Goal: Task Accomplishment & Management: Manage account settings

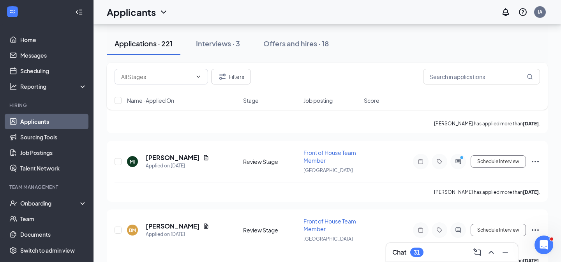
scroll to position [176, 0]
click at [203, 160] on icon "Document" at bounding box center [206, 158] width 6 height 6
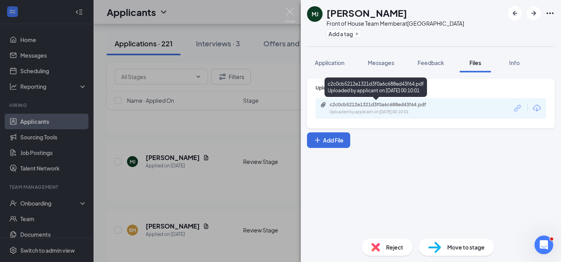
click at [342, 109] on div "c2c0cb5212e1321d3f0a6c688ed43f64.pdf Uploaded by applicant on [DATE] 00:10:01" at bounding box center [383, 109] width 126 height 14
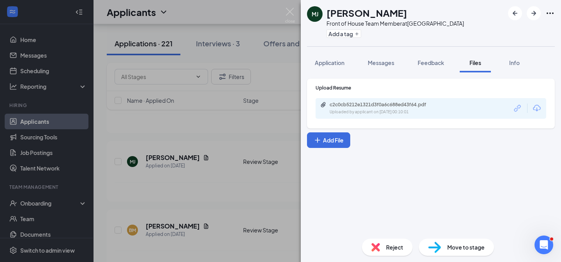
click at [251, 139] on div "[PERSON_NAME] Front of House Team Member at [GEOGRAPHIC_DATA] North Add a tag A…" at bounding box center [280, 131] width 561 height 262
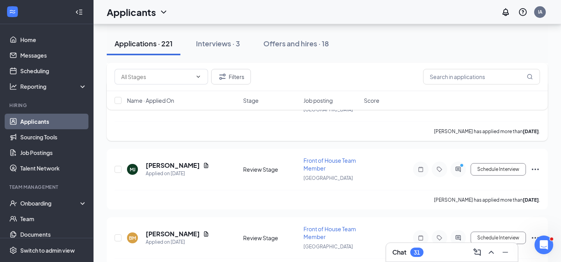
scroll to position [169, 0]
click at [203, 235] on icon "Document" at bounding box center [206, 234] width 6 height 6
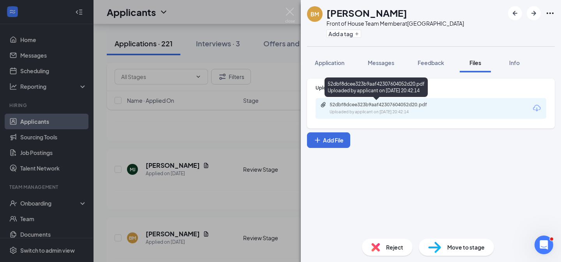
click at [368, 107] on div "52dbf8dcee323b9aaf42307604052d20.pdf" at bounding box center [383, 105] width 109 height 6
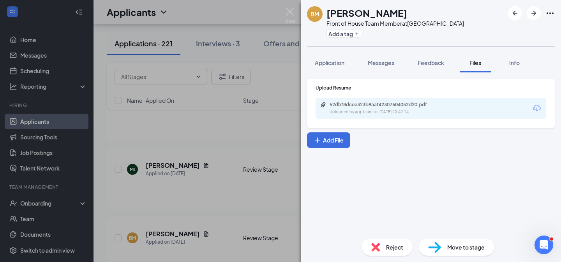
click at [214, 181] on div "BM Barbara Mihaj Front of House Team Member at Fourth Street North Add a tag Ap…" at bounding box center [280, 131] width 561 height 262
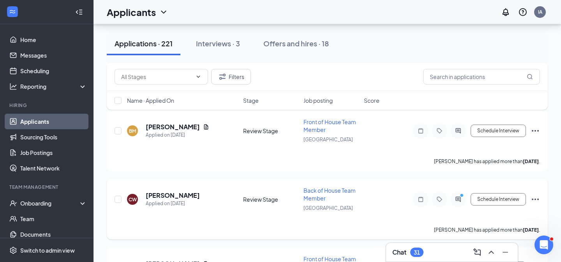
scroll to position [301, 0]
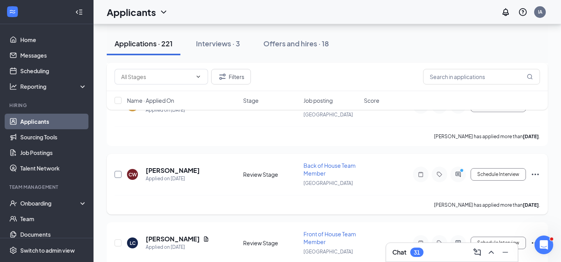
click at [117, 177] on input "checkbox" at bounding box center [117, 174] width 7 height 7
checkbox input "true"
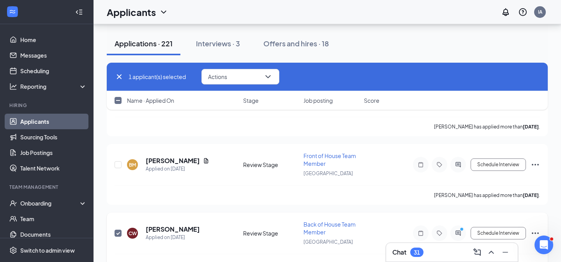
scroll to position [239, 0]
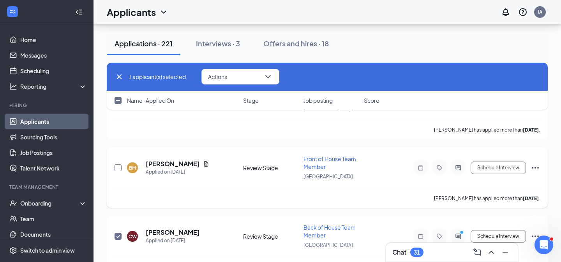
click at [115, 165] on input "checkbox" at bounding box center [117, 167] width 7 height 7
checkbox input "true"
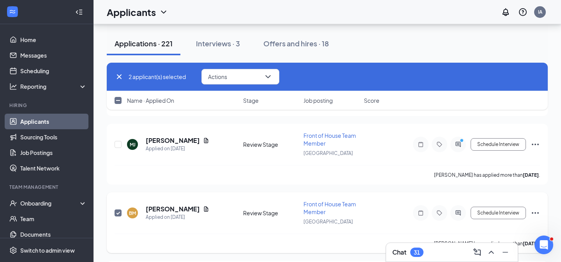
scroll to position [190, 0]
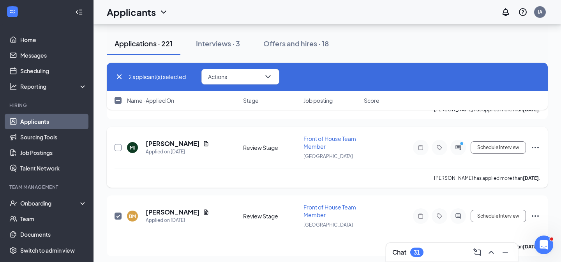
click at [117, 149] on input "checkbox" at bounding box center [117, 147] width 7 height 7
checkbox input "true"
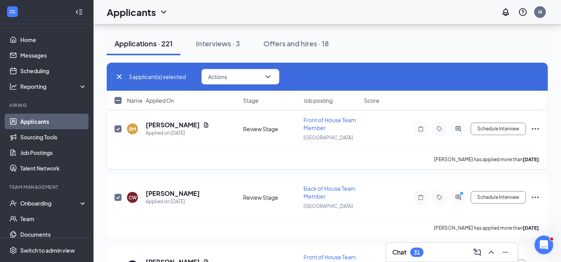
scroll to position [332, 0]
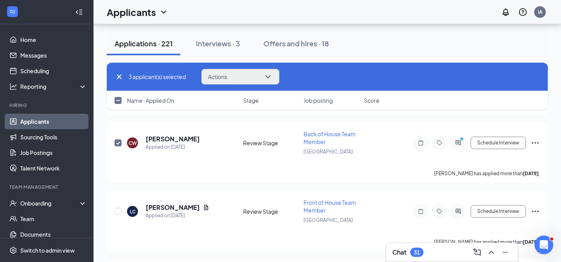
click at [228, 72] on button "Actions" at bounding box center [240, 77] width 78 height 16
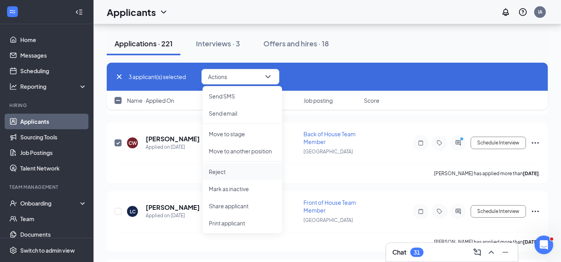
click at [226, 174] on p "Reject" at bounding box center [242, 172] width 67 height 8
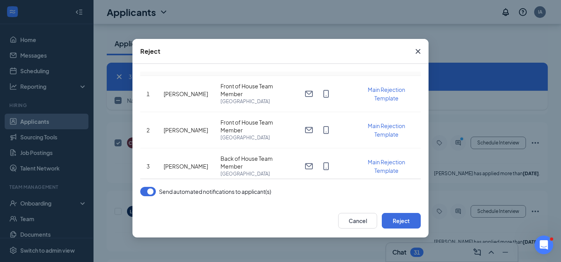
scroll to position [25, 0]
click at [399, 225] on button "Reject" at bounding box center [401, 221] width 39 height 16
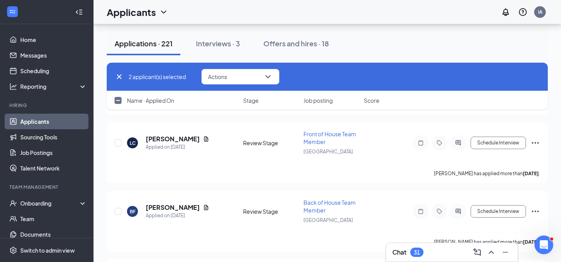
checkbox input "false"
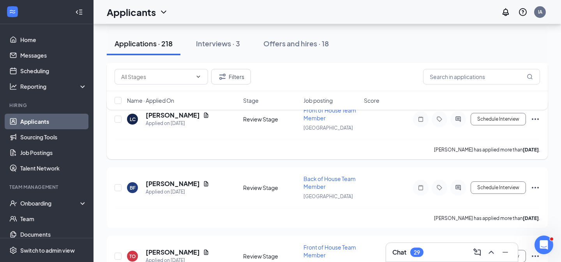
scroll to position [222, 0]
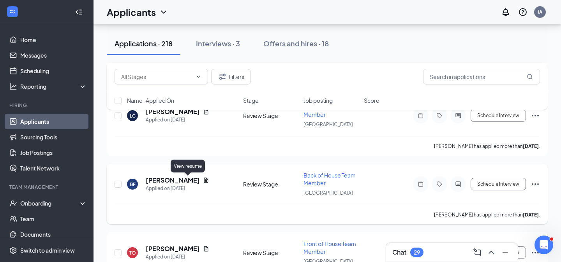
click at [204, 181] on icon "Document" at bounding box center [206, 180] width 4 height 5
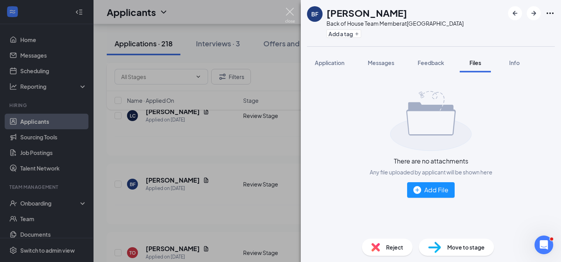
click at [292, 11] on img at bounding box center [290, 15] width 10 height 15
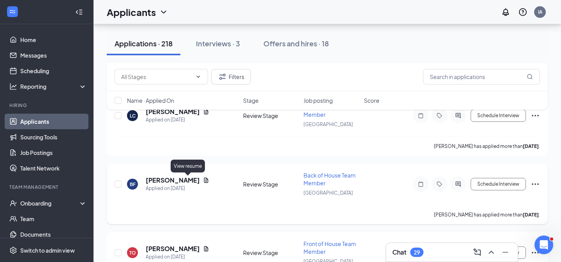
click at [203, 179] on icon "Document" at bounding box center [206, 180] width 6 height 6
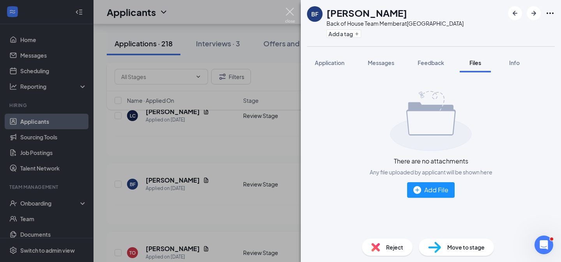
click at [286, 10] on img at bounding box center [290, 15] width 10 height 15
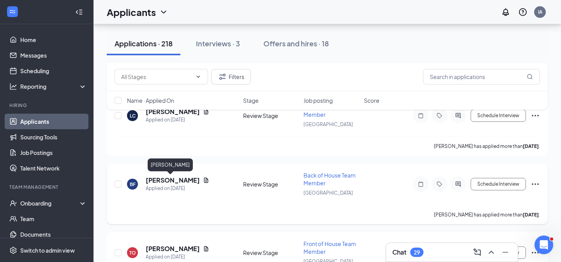
click at [173, 181] on h5 "[PERSON_NAME]" at bounding box center [173, 180] width 54 height 9
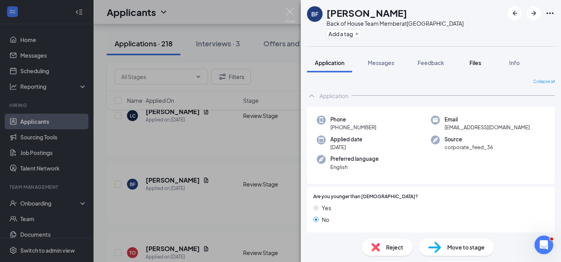
click at [474, 62] on span "Files" at bounding box center [475, 62] width 12 height 7
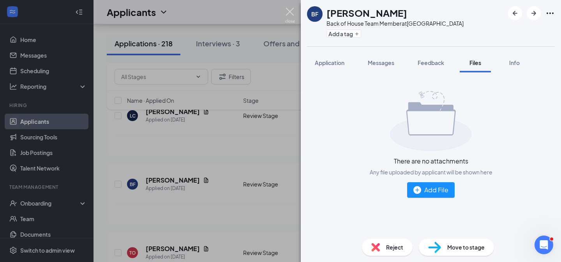
click at [287, 12] on img at bounding box center [290, 15] width 10 height 15
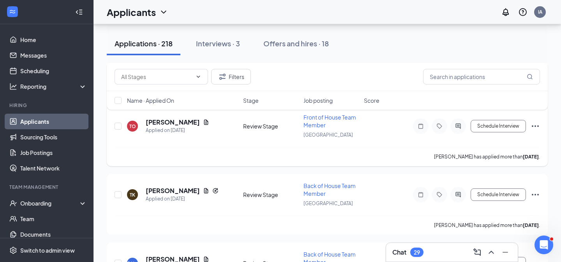
scroll to position [346, 0]
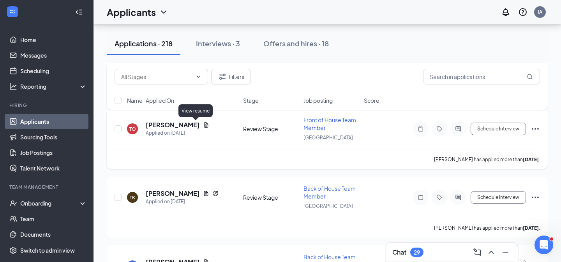
click at [204, 126] on icon "Document" at bounding box center [206, 124] width 4 height 5
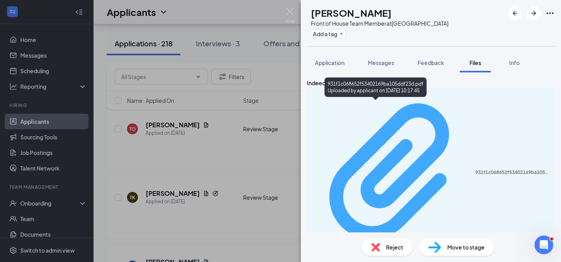
click at [401, 255] on div "Uploaded by applicant on [DATE] 10:17:45" at bounding box center [379, 258] width 117 height 6
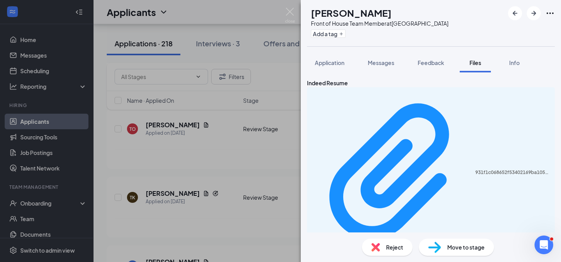
click at [211, 144] on div "TO [PERSON_NAME] Front of House Team Member at [GEOGRAPHIC_DATA] North Add a ta…" at bounding box center [280, 131] width 561 height 262
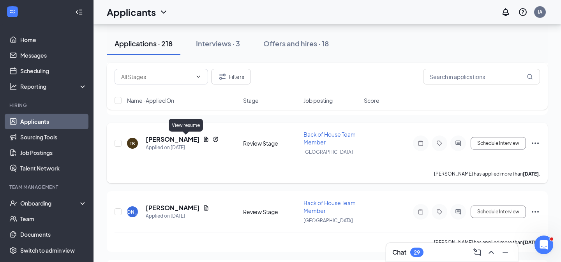
scroll to position [409, 0]
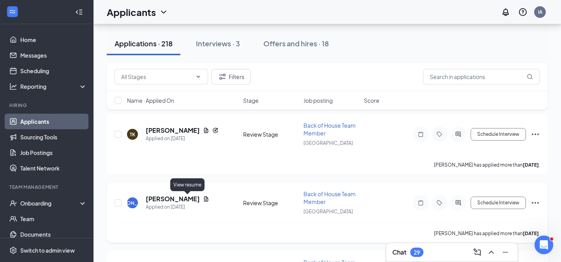
click at [203, 198] on icon "Document" at bounding box center [206, 199] width 6 height 6
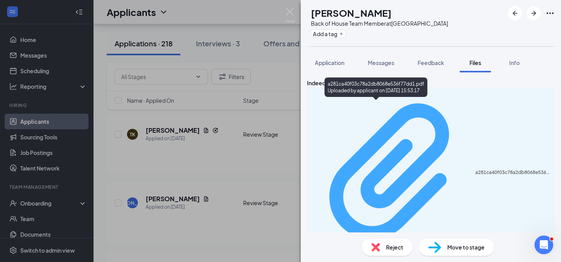
click at [387, 255] on div "Uploaded by applicant on [DATE] 15:53:17" at bounding box center [379, 258] width 117 height 6
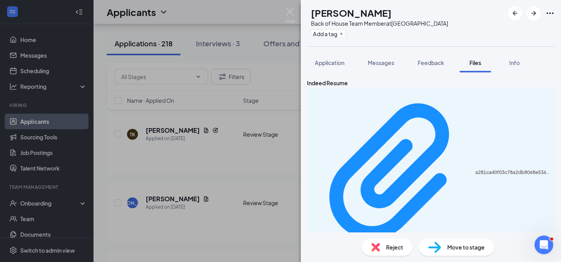
click at [223, 174] on div "[PERSON_NAME] [PERSON_NAME] Back of House Team Member at [GEOGRAPHIC_DATA] Nort…" at bounding box center [280, 131] width 561 height 262
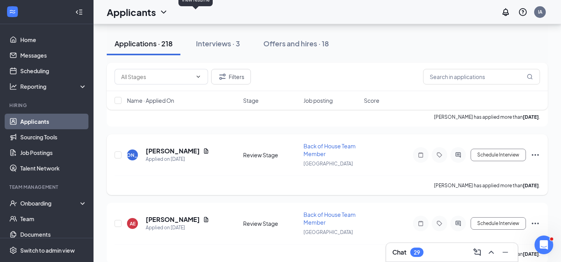
scroll to position [496, 0]
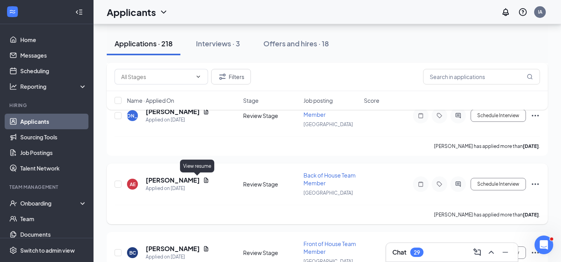
click at [203, 181] on icon "Document" at bounding box center [206, 180] width 6 height 6
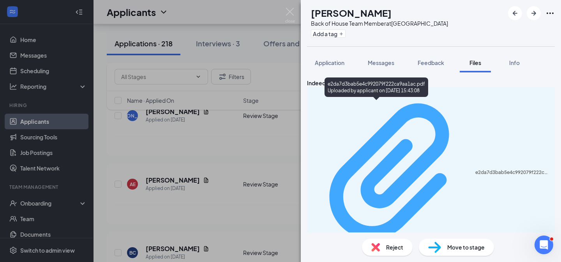
click at [350, 255] on div "Uploaded by applicant on [DATE] 15:43:08" at bounding box center [379, 258] width 117 height 6
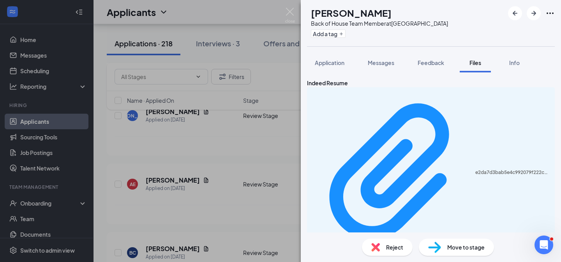
click at [231, 162] on div "AE [PERSON_NAME] Back of House Team Member at [GEOGRAPHIC_DATA] North Add a tag…" at bounding box center [280, 131] width 561 height 262
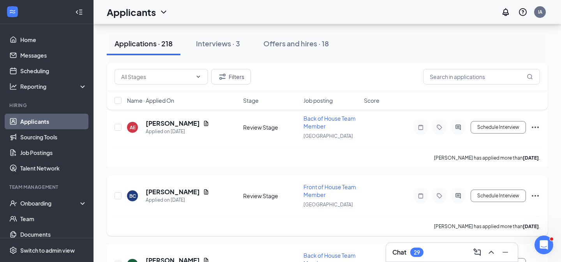
scroll to position [563, 0]
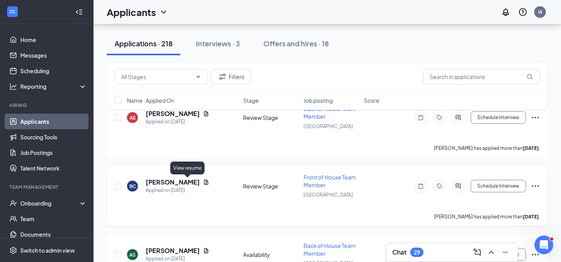
click at [203, 182] on icon "Document" at bounding box center [206, 182] width 6 height 6
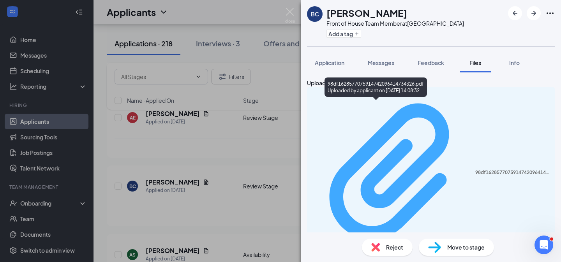
click at [407, 108] on div "98df1628577075914742096414734326.pdf Uploaded by applicant on [DATE] 14:08:32" at bounding box center [431, 176] width 238 height 171
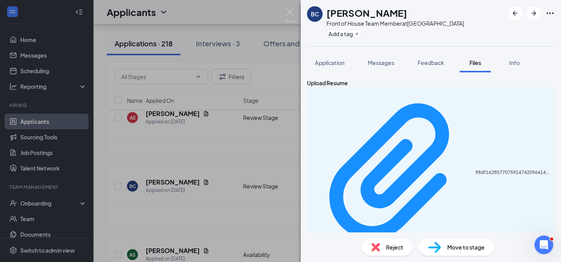
click at [246, 149] on div "BC [PERSON_NAME] Front of House Team Member at [GEOGRAPHIC_DATA] North Add a ta…" at bounding box center [280, 131] width 561 height 262
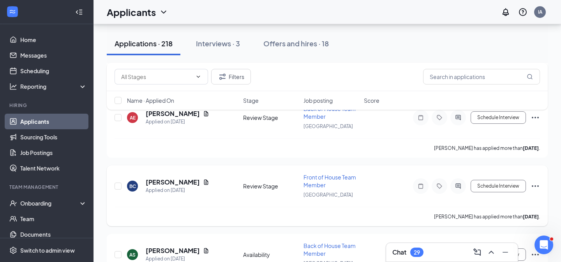
scroll to position [613, 0]
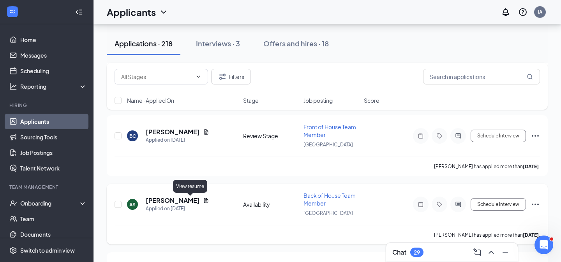
click at [204, 202] on icon "Document" at bounding box center [206, 200] width 4 height 5
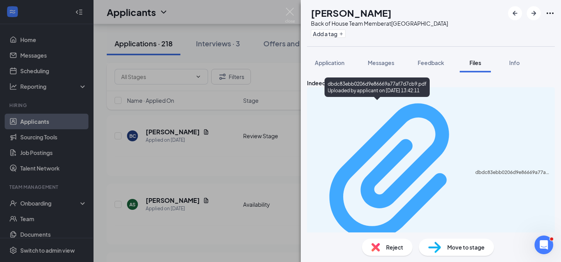
click at [364, 108] on div "dbdc83ebb0206d9e86669a77af7d7cb9.pdf Uploaded by applicant on [DATE] 13:42:11" at bounding box center [431, 176] width 238 height 171
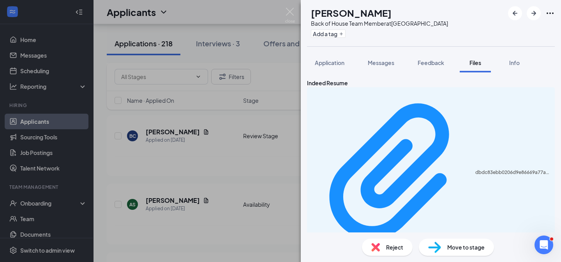
click at [235, 175] on div "AS [PERSON_NAME] Back of House Team Member at [GEOGRAPHIC_DATA] North Add a tag…" at bounding box center [280, 131] width 561 height 262
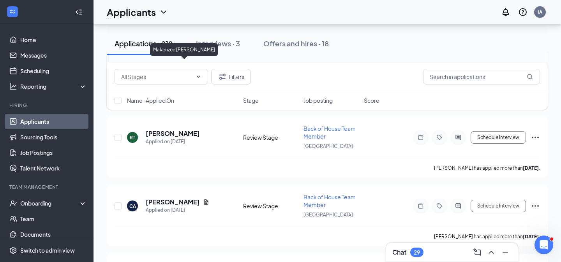
scroll to position [817, 0]
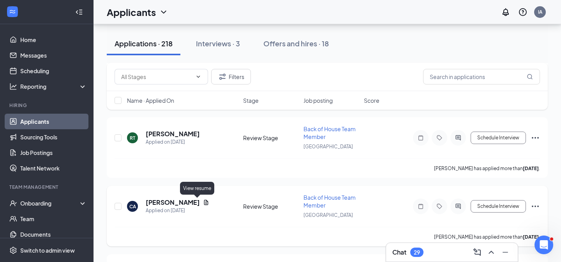
click at [203, 204] on icon "Document" at bounding box center [206, 202] width 6 height 6
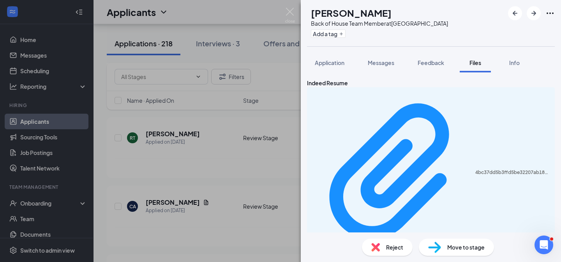
click at [356, 118] on div "4bc37dd5b3ffd5be32207ab18ceaa00c.pdf Uploaded by applicant on [DATE] 20:04:42" at bounding box center [431, 176] width 248 height 178
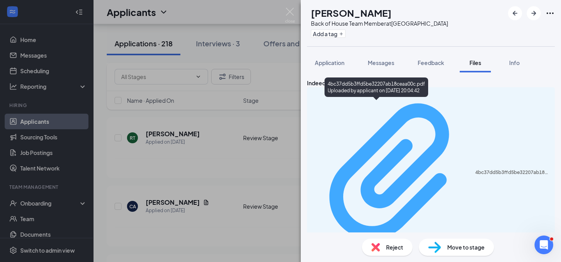
click at [475, 169] on div "4bc37dd5b3ffd5be32207ab18ceaa00c.pdf" at bounding box center [512, 172] width 75 height 6
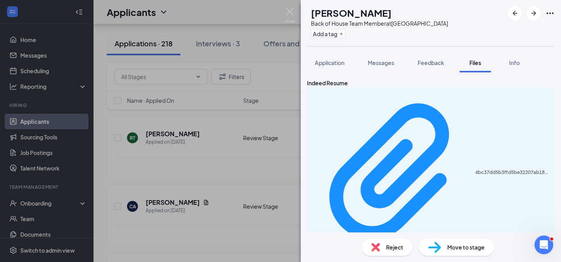
click at [224, 181] on div "CA [PERSON_NAME] Back of House Team Member at [GEOGRAPHIC_DATA] North Add a tag…" at bounding box center [280, 131] width 561 height 262
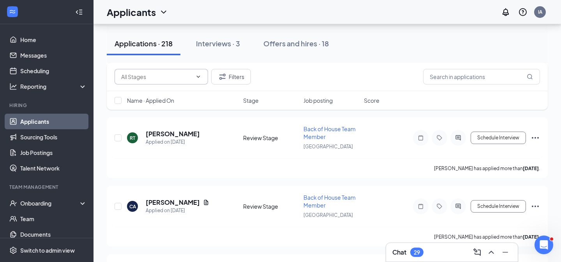
click at [172, 80] on input "text" at bounding box center [156, 76] width 71 height 9
click at [323, 87] on div "Availability (19) Review Stage (199) Filters" at bounding box center [327, 77] width 441 height 28
click at [248, 81] on button "Filters" at bounding box center [231, 77] width 40 height 16
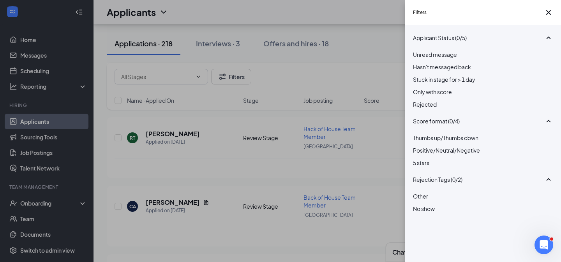
click at [256, 132] on div "Filters Applicant Status (0/5) Unread message Hasn't messaged back Stuck in sta…" at bounding box center [280, 131] width 561 height 262
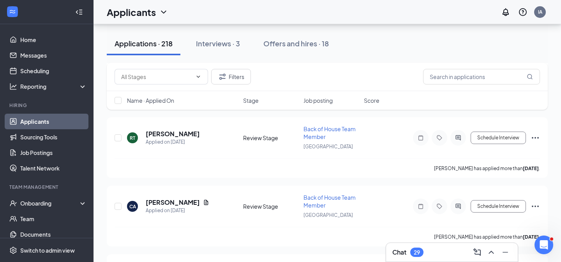
click at [319, 104] on div "Name · Applied On Stage Job posting Score" at bounding box center [327, 100] width 441 height 19
click at [319, 100] on span "Job posting" at bounding box center [317, 101] width 29 height 8
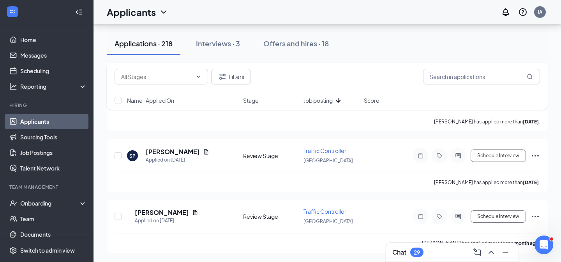
scroll to position [535, 0]
click at [326, 103] on span "Job posting" at bounding box center [317, 101] width 29 height 8
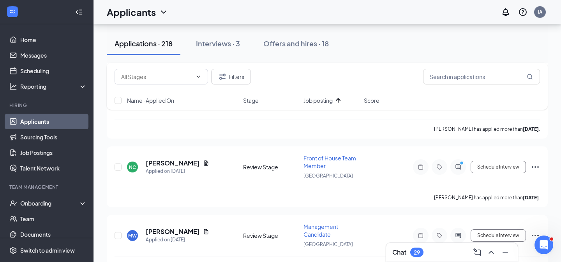
scroll to position [11505, 0]
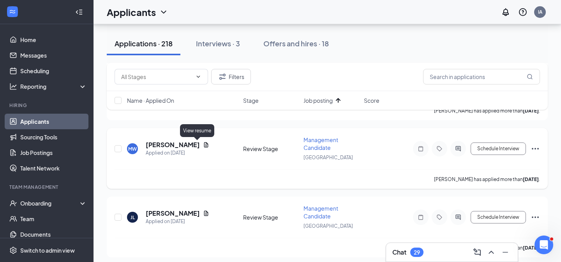
click at [204, 146] on icon "Document" at bounding box center [206, 144] width 4 height 5
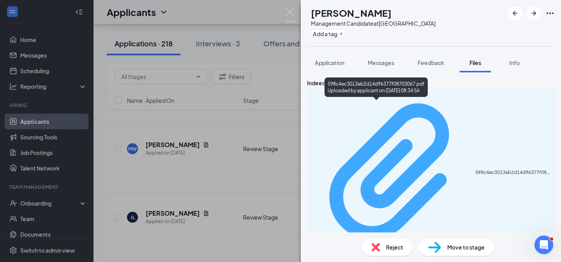
click at [475, 169] on div "598c4ec3013eb2d14d96377f08703067.pdf" at bounding box center [512, 172] width 75 height 6
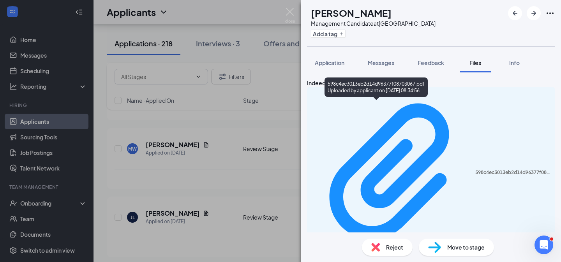
click at [222, 164] on div "MW [PERSON_NAME] Management Candidate at [GEOGRAPHIC_DATA] North Add a tag Appl…" at bounding box center [280, 131] width 561 height 262
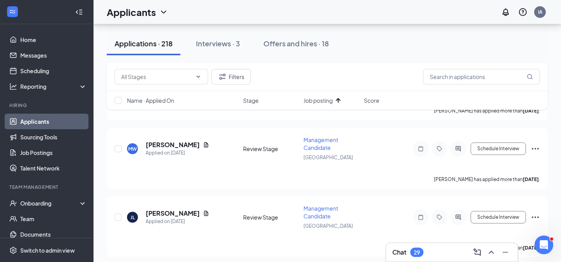
click at [375, 69] on div "Availability (19) Review Stage (199) Filters" at bounding box center [327, 77] width 441 height 28
click at [461, 149] on icon "ActiveChat" at bounding box center [457, 149] width 9 height 6
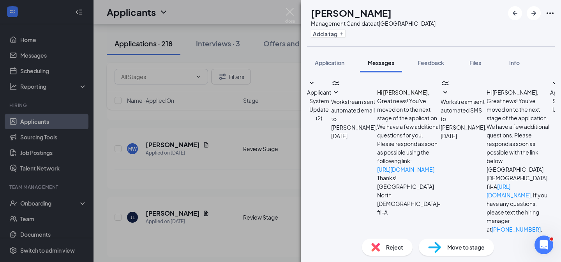
type textarea "Hi [PERSON_NAME], I would love to meet at your convenience. Do you have any ava…"
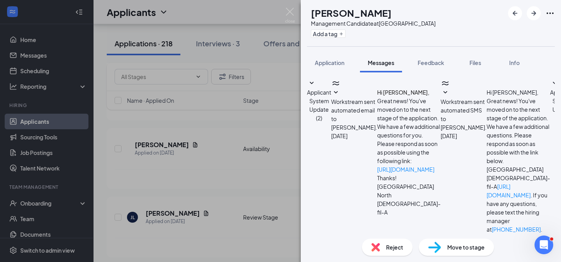
checkbox input "true"
click at [275, 167] on div "MW [PERSON_NAME] Management Candidate at [GEOGRAPHIC_DATA] North Add a tag Appl…" at bounding box center [280, 131] width 561 height 262
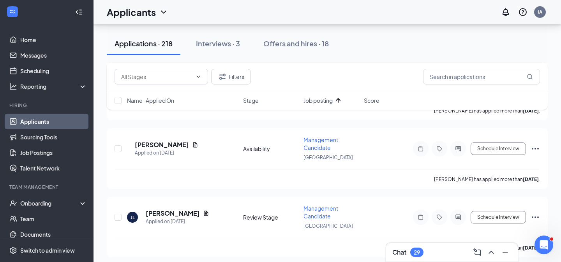
click at [291, 9] on div "Applicants IA" at bounding box center [326, 12] width 467 height 24
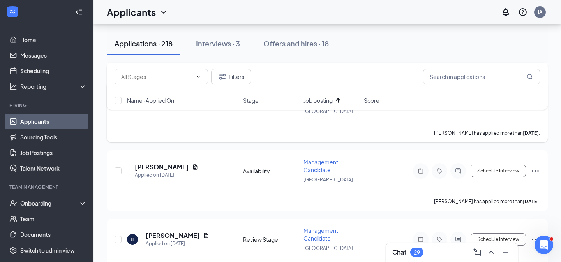
scroll to position [11483, 0]
click at [198, 167] on icon "Document" at bounding box center [195, 166] width 6 height 6
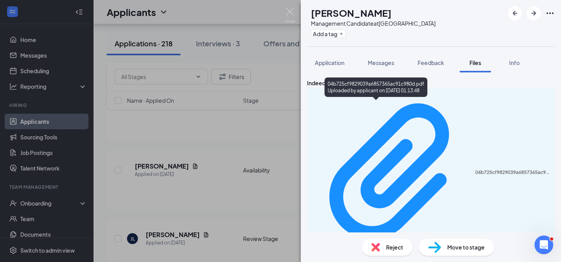
click at [384, 99] on div "04b725cf9829039a6857365ac91c980d.pdf Uploaded by applicant on [DATE] 01:13:48" at bounding box center [375, 88] width 103 height 23
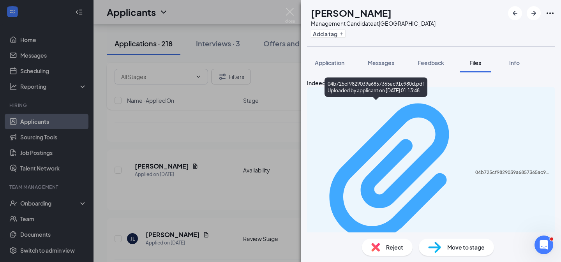
click at [475, 169] on div "04b725cf9829039a6857365ac91c980d.pdf" at bounding box center [512, 172] width 75 height 6
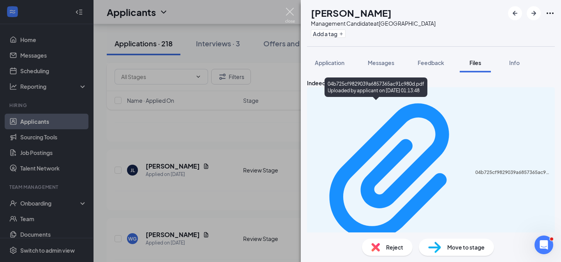
click at [292, 12] on img at bounding box center [290, 15] width 10 height 15
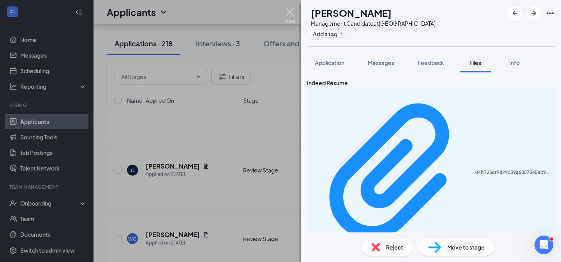
click at [289, 14] on img at bounding box center [290, 15] width 10 height 15
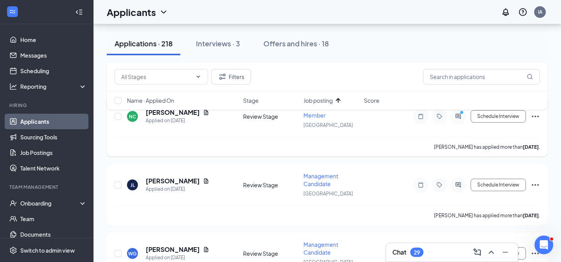
scroll to position [11524, 0]
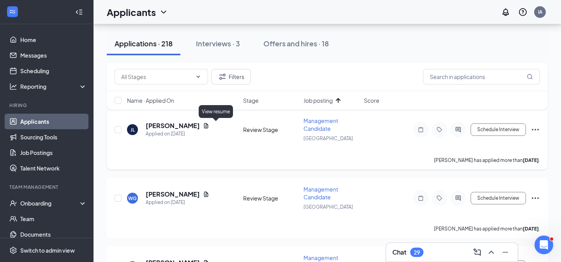
click at [209, 127] on icon "Document" at bounding box center [206, 126] width 6 height 6
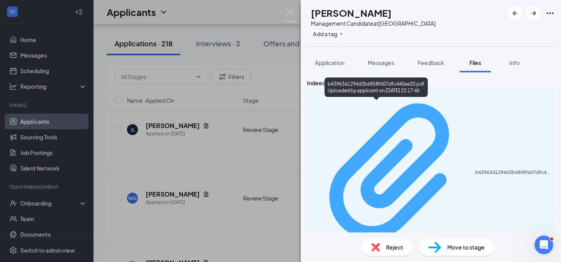
click at [356, 255] on div "Uploaded by applicant on [DATE] 22:17:46" at bounding box center [379, 258] width 117 height 6
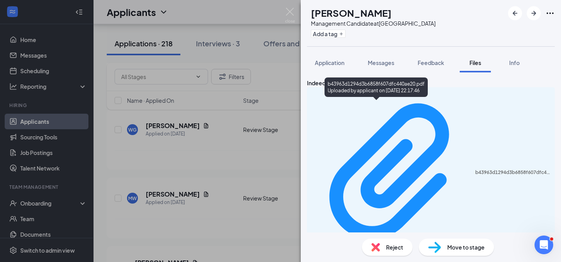
click at [218, 175] on div "[PERSON_NAME] Management Candidate at [GEOGRAPHIC_DATA] North Add a tag Applica…" at bounding box center [280, 131] width 561 height 262
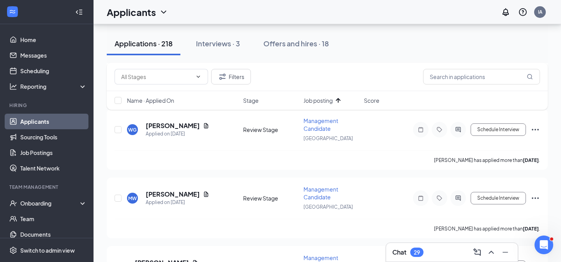
click at [287, 10] on div "Applicants IA" at bounding box center [326, 12] width 467 height 24
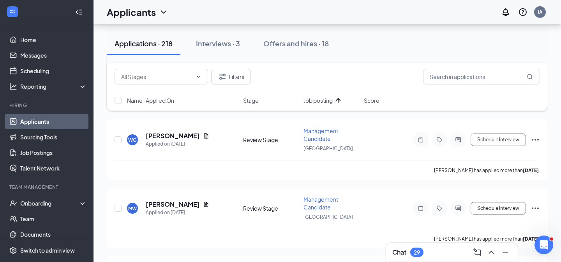
scroll to position [11514, 0]
click at [208, 135] on icon "Document" at bounding box center [206, 134] width 4 height 5
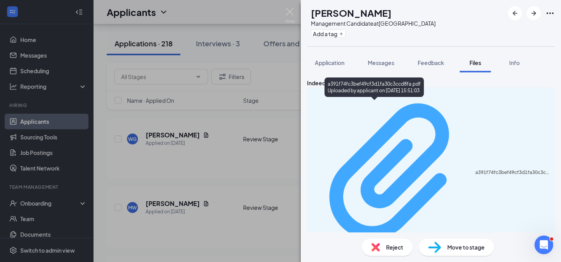
click at [475, 169] on div "a391f74fc3bef49cf3d1fa30c3ccd8fa.pdf" at bounding box center [512, 172] width 75 height 6
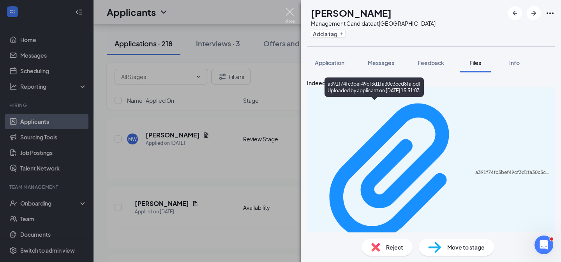
click at [293, 15] on img at bounding box center [290, 15] width 10 height 15
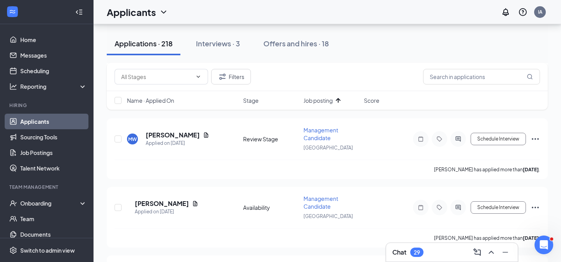
click at [290, 13] on div "Applicants IA" at bounding box center [326, 12] width 467 height 24
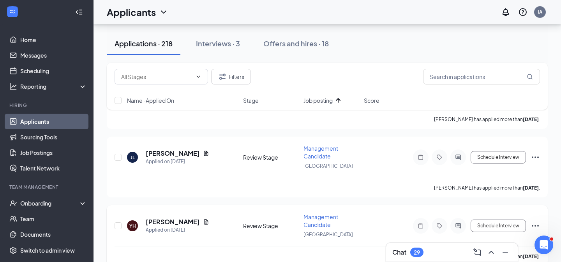
scroll to position [11737, 0]
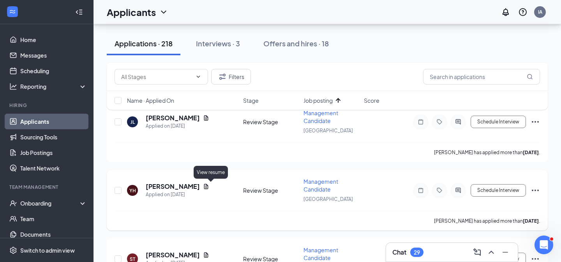
click at [208, 186] on icon "Document" at bounding box center [206, 186] width 4 height 5
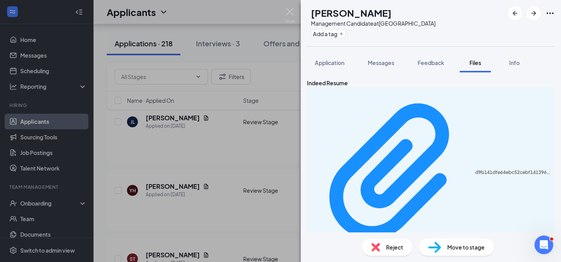
click at [366, 122] on div "Indeed Resume d9b141dfe64ebc52cebf141396481976.pdf Uploaded by applicant on [DA…" at bounding box center [431, 172] width 248 height 187
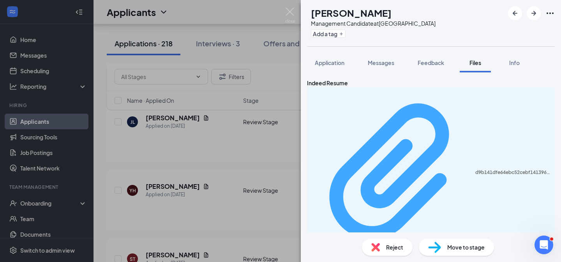
click at [366, 255] on div "Uploaded by applicant on [DATE] 20:06:04" at bounding box center [379, 258] width 117 height 6
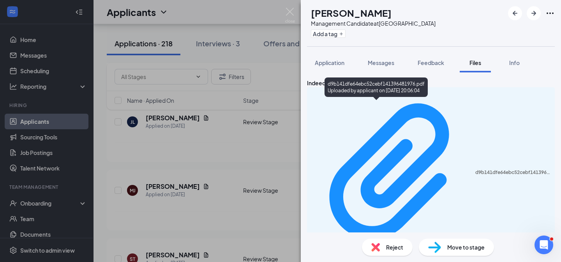
click at [238, 159] on div "YH Yuandre [PERSON_NAME] Management Candidate at [GEOGRAPHIC_DATA] North Add a …" at bounding box center [280, 131] width 561 height 262
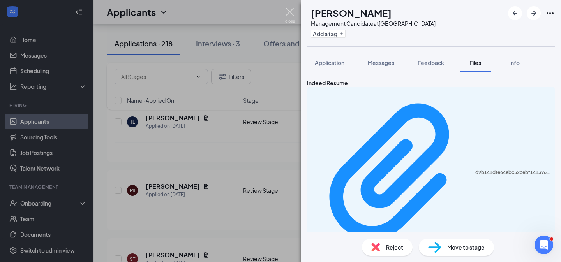
click at [290, 12] on div "Applicants IA" at bounding box center [326, 12] width 467 height 24
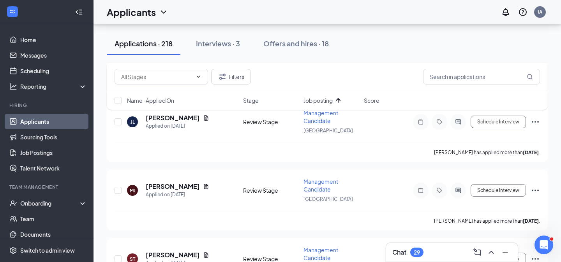
click at [290, 12] on div "Applicants IA" at bounding box center [326, 12] width 467 height 24
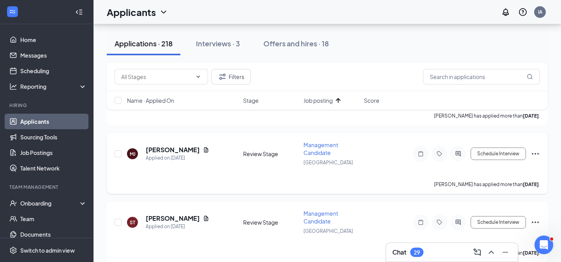
scroll to position [11776, 0]
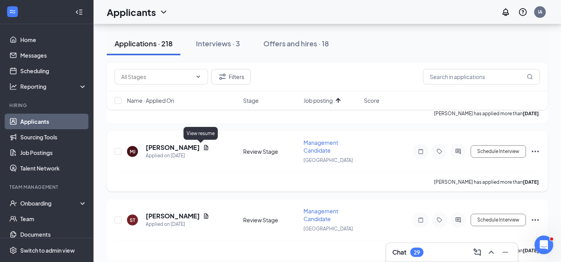
click at [204, 146] on icon "Document" at bounding box center [206, 147] width 4 height 5
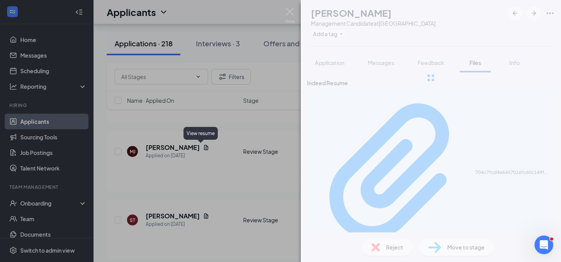
click at [202, 147] on div "[PERSON_NAME] Management Candidate at [GEOGRAPHIC_DATA] North Add a tag Applica…" at bounding box center [280, 131] width 561 height 262
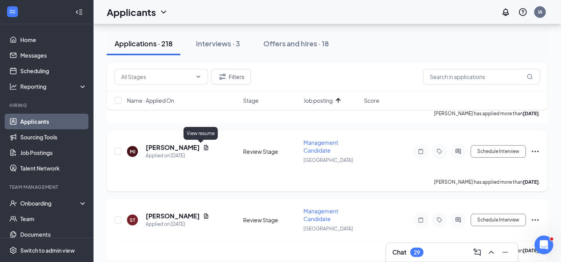
click at [204, 146] on icon "Document" at bounding box center [206, 147] width 4 height 5
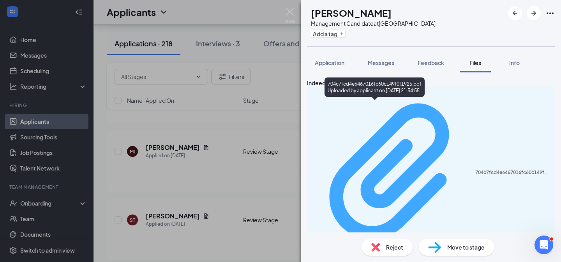
click at [475, 169] on div "704c7fcd4e6467016fc60c149f0f1925.pdf" at bounding box center [512, 172] width 75 height 6
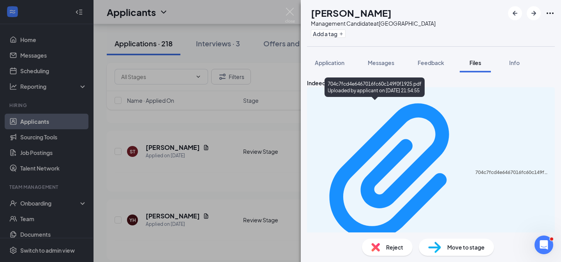
click at [232, 173] on div "[PERSON_NAME] Management Candidate at [GEOGRAPHIC_DATA] North Add a tag Applica…" at bounding box center [280, 131] width 561 height 262
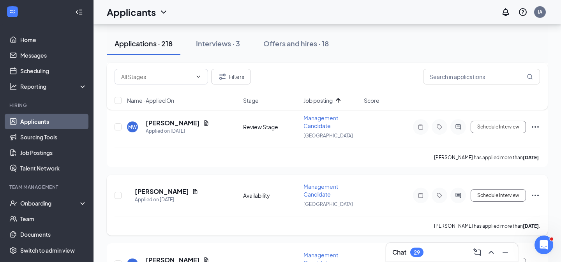
scroll to position [11555, 0]
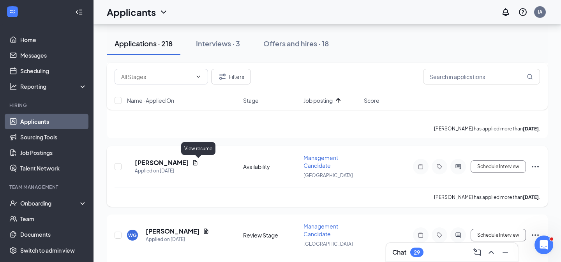
click at [197, 163] on icon "Document" at bounding box center [195, 162] width 4 height 5
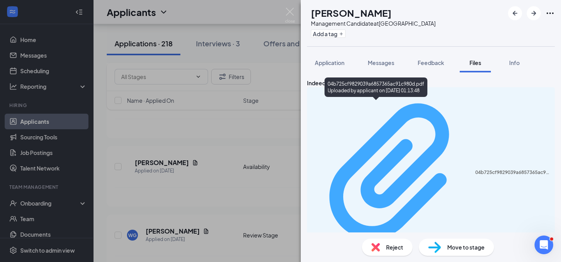
click at [475, 169] on div "04b725cf9829039a6857365ac91c980d.pdf" at bounding box center [512, 172] width 75 height 6
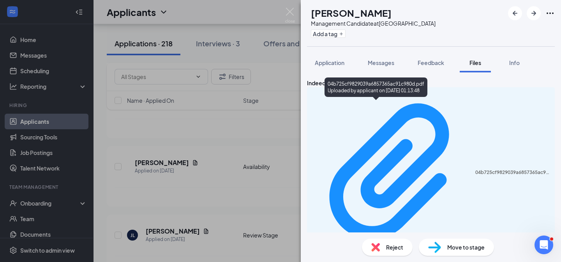
click at [238, 148] on div "GR Genesis Román Management Candidate at [GEOGRAPHIC_DATA] North Add a tag Appl…" at bounding box center [280, 131] width 561 height 262
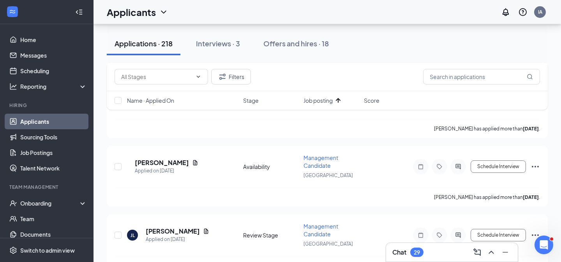
click at [293, 14] on div "Applicants IA" at bounding box center [326, 12] width 467 height 24
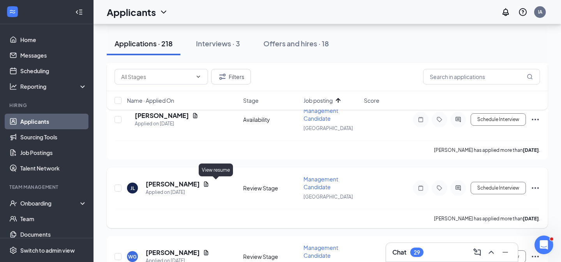
click at [208, 185] on icon "Document" at bounding box center [206, 183] width 4 height 5
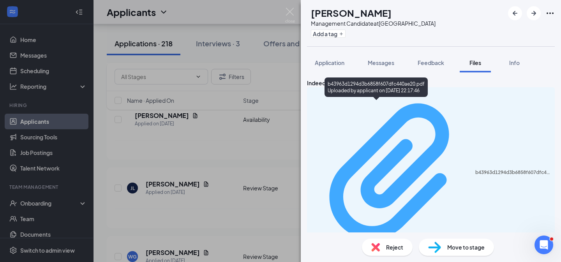
click at [343, 255] on div "Uploaded by applicant on [DATE] 22:17:46" at bounding box center [379, 258] width 117 height 6
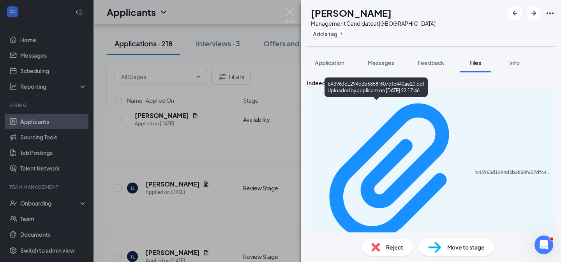
click at [254, 162] on div "[PERSON_NAME] Management Candidate at [GEOGRAPHIC_DATA] North Add a tag Applica…" at bounding box center [280, 131] width 561 height 262
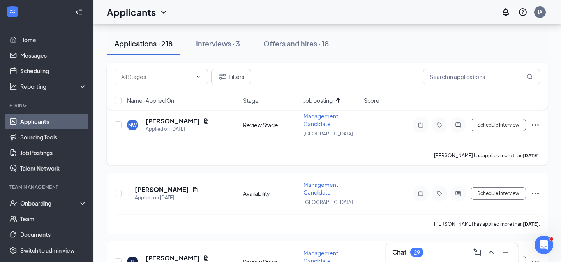
scroll to position [11563, 0]
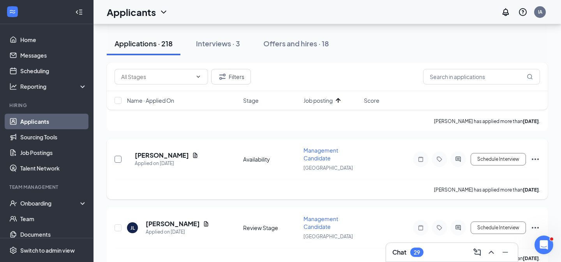
click at [118, 159] on input "checkbox" at bounding box center [117, 159] width 7 height 7
checkbox input "true"
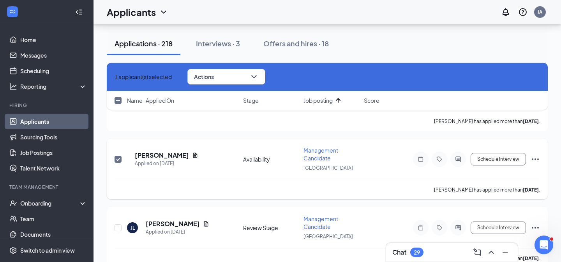
scroll to position [11593, 0]
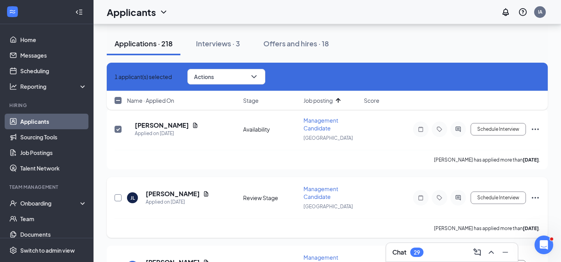
click at [120, 198] on input "checkbox" at bounding box center [117, 197] width 7 height 7
checkbox input "true"
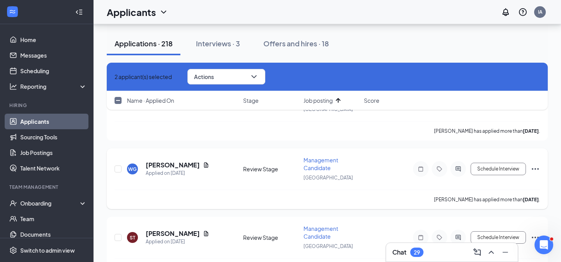
scroll to position [11697, 0]
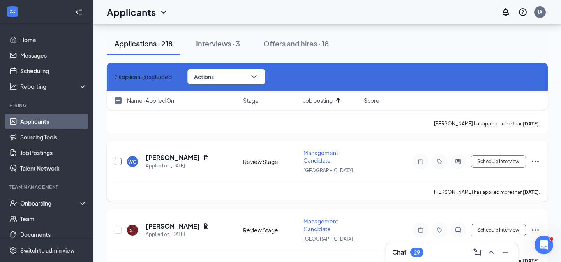
click at [117, 162] on input "checkbox" at bounding box center [117, 161] width 7 height 7
checkbox input "true"
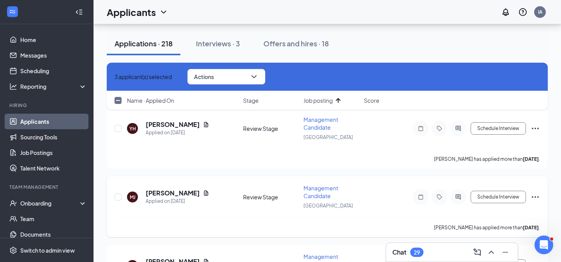
scroll to position [11853, 0]
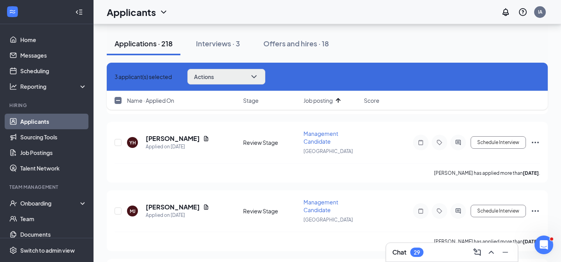
click at [263, 79] on button "Actions" at bounding box center [226, 77] width 78 height 16
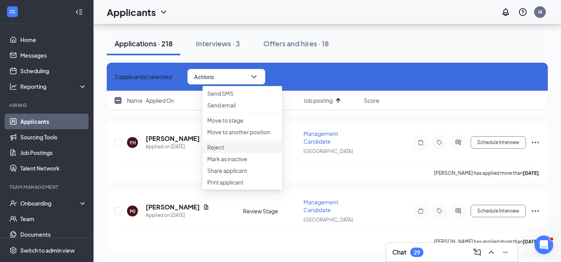
click at [223, 151] on p "Reject" at bounding box center [242, 147] width 70 height 8
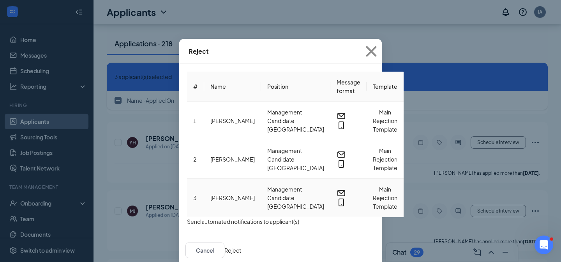
scroll to position [32, 0]
click at [241, 246] on button "Reject" at bounding box center [232, 250] width 17 height 9
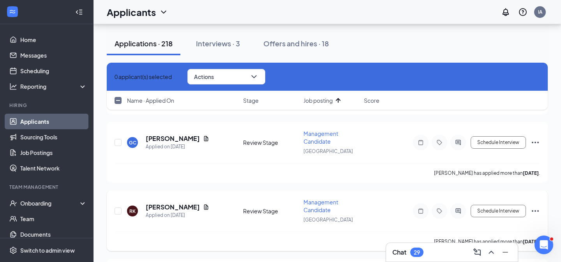
checkbox input "false"
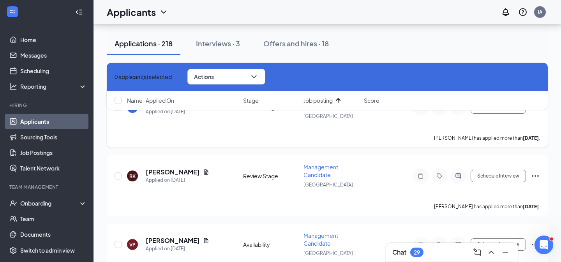
scroll to position [11954, 0]
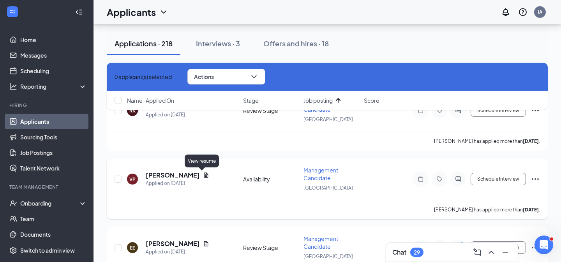
click at [204, 176] on icon "Document" at bounding box center [206, 174] width 4 height 5
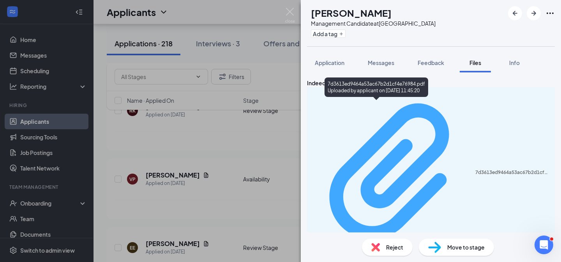
click at [475, 169] on div "7d3613ed9464a53ac67b2d1cf4e76984.pdf" at bounding box center [512, 172] width 75 height 6
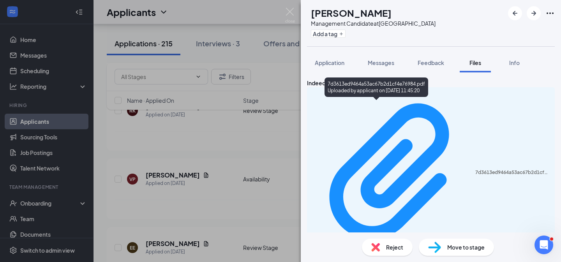
click at [229, 164] on div "VP [PERSON_NAME] Management Candidate at [GEOGRAPHIC_DATA] North Add a tag Appl…" at bounding box center [280, 131] width 561 height 262
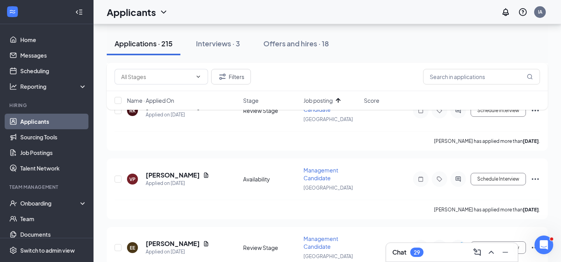
click at [290, 12] on div "Applicants IA" at bounding box center [326, 12] width 467 height 24
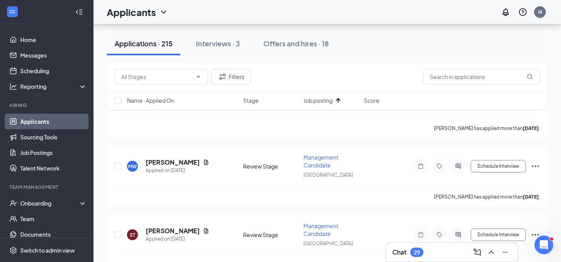
scroll to position [11515, 0]
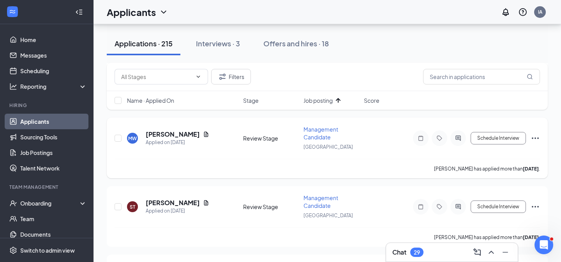
click at [204, 136] on icon "Document" at bounding box center [206, 134] width 4 height 5
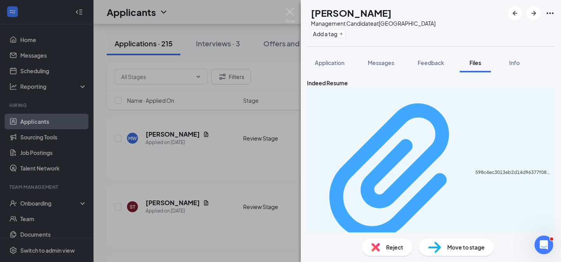
click at [371, 108] on div "598c4ec3013eb2d14d96377f08703067.pdf Uploaded by applicant on [DATE] 08:34:56" at bounding box center [431, 176] width 238 height 171
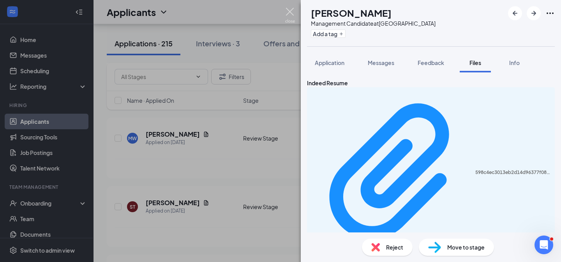
click at [288, 12] on img at bounding box center [290, 15] width 10 height 15
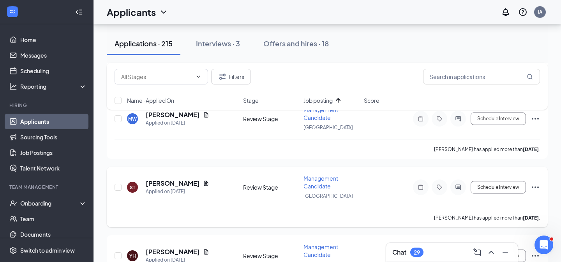
scroll to position [11535, 0]
click at [206, 182] on icon "Document" at bounding box center [206, 183] width 6 height 6
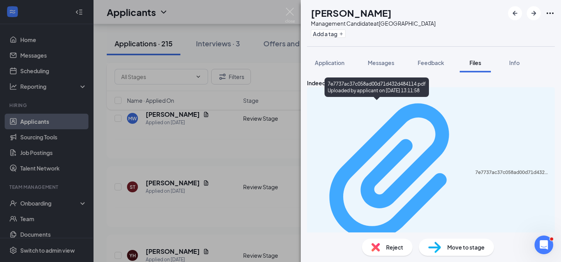
click at [398, 255] on div "Uploaded by applicant on [DATE] 13:11:58" at bounding box center [379, 258] width 117 height 6
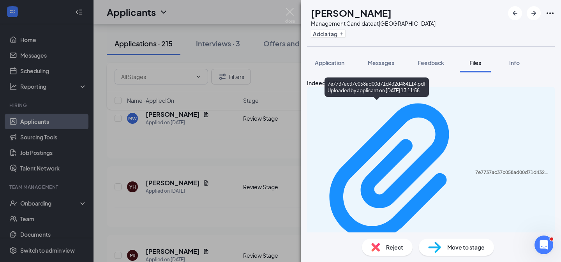
click at [235, 165] on div "ST [PERSON_NAME] Management Candidate at [GEOGRAPHIC_DATA] North Add a tag Appl…" at bounding box center [280, 131] width 561 height 262
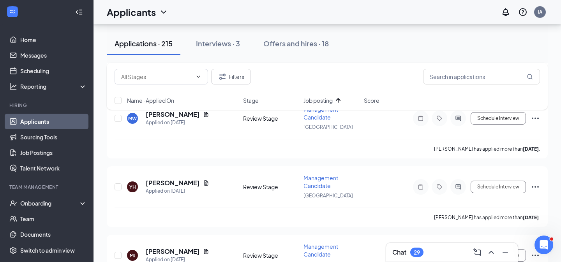
click at [290, 12] on div "Applicants IA" at bounding box center [326, 12] width 467 height 24
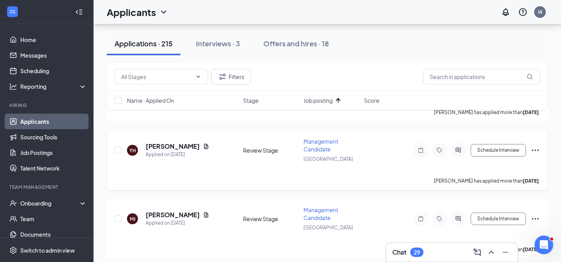
scroll to position [11573, 0]
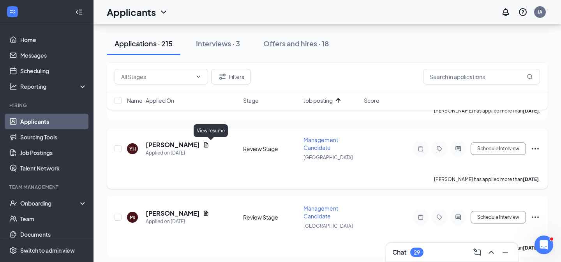
click at [208, 146] on icon "Document" at bounding box center [206, 144] width 4 height 5
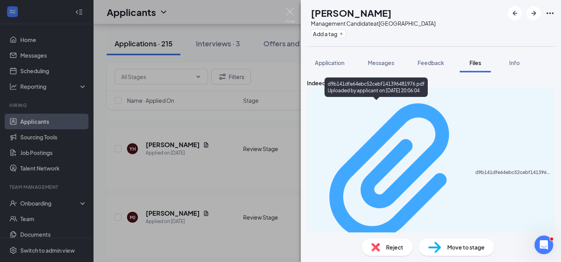
click at [475, 169] on div "d9b141dfe64ebc52cebf141396481976.pdf" at bounding box center [512, 172] width 75 height 6
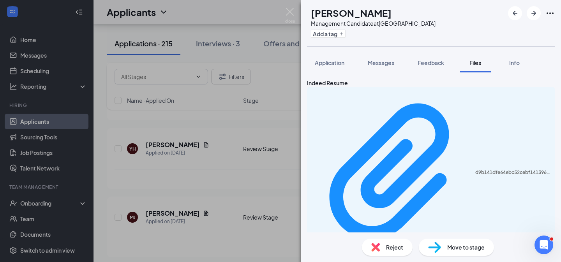
click at [227, 198] on div "YH Yuandre [PERSON_NAME] Management Candidate at [GEOGRAPHIC_DATA] North Add a …" at bounding box center [280, 131] width 561 height 262
click at [289, 13] on div "Applicants IA" at bounding box center [326, 12] width 467 height 24
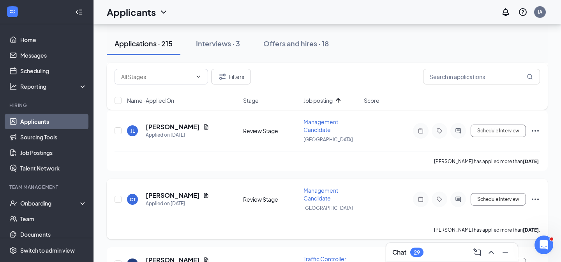
scroll to position [12716, 0]
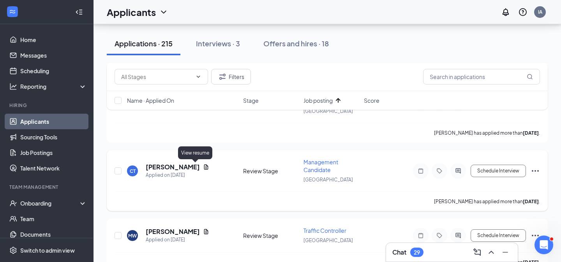
click at [203, 165] on icon "Document" at bounding box center [206, 167] width 6 height 6
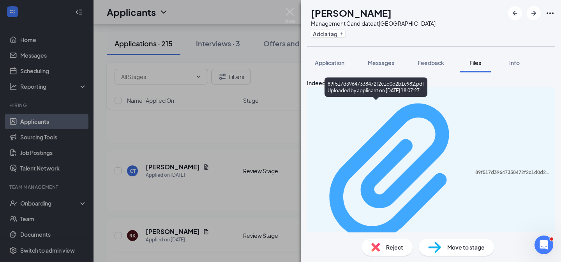
click at [475, 169] on div "89f517d39647338472f2c1d0d2b1c982.pdf" at bounding box center [512, 172] width 75 height 6
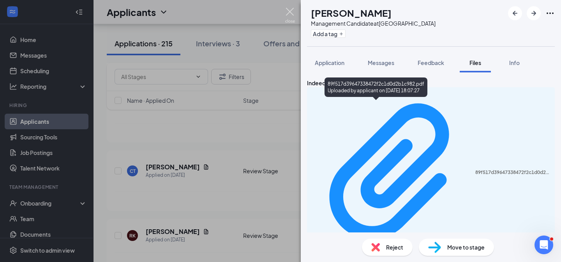
click at [290, 15] on img at bounding box center [290, 15] width 10 height 15
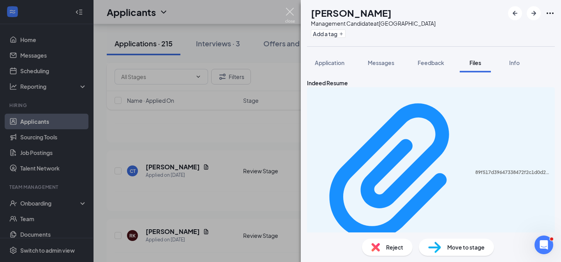
click at [290, 14] on div "Applicants IA" at bounding box center [326, 12] width 467 height 24
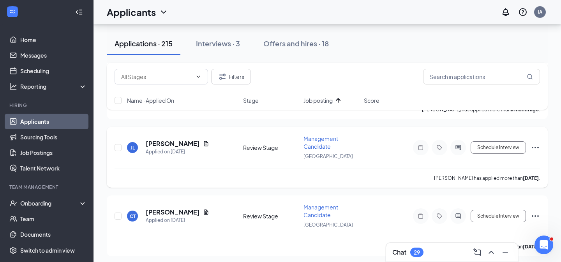
scroll to position [12671, 0]
click at [204, 143] on icon "Document" at bounding box center [206, 143] width 4 height 5
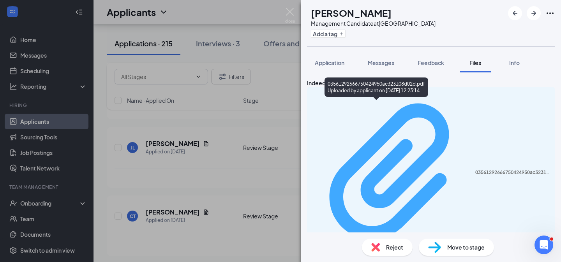
click at [475, 169] on div "03561292666750424950ac323108d02d.pdf" at bounding box center [512, 172] width 75 height 6
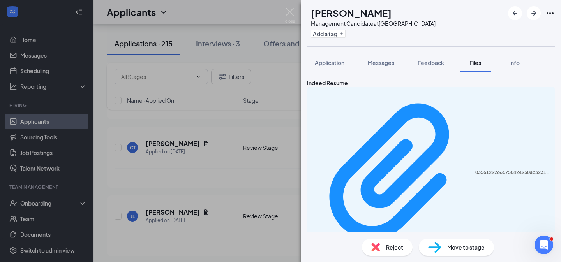
click at [215, 174] on div "JL [PERSON_NAME] Management Candidate at [GEOGRAPHIC_DATA] North Add a tag Appl…" at bounding box center [280, 131] width 561 height 262
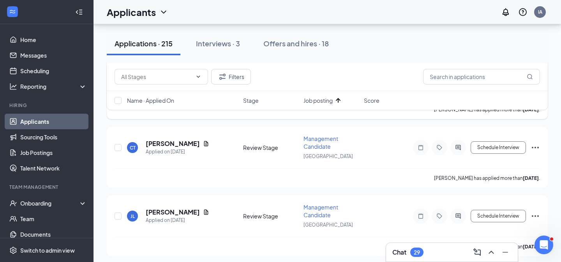
scroll to position [12609, 0]
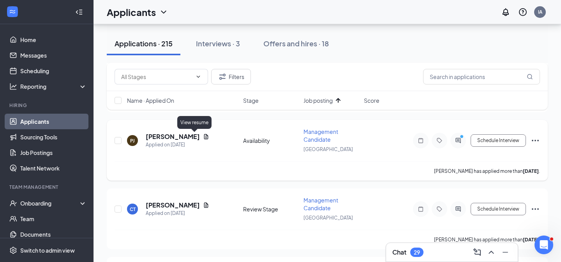
click at [204, 139] on icon "Document" at bounding box center [206, 136] width 4 height 5
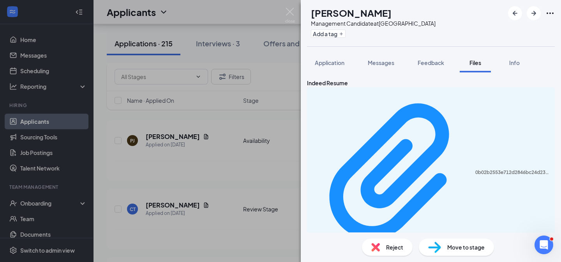
click at [376, 101] on div "0b02b2553e712d2846bc24d2398077e6.pdf Uploaded by applicant on [DATE] 19:32:36" at bounding box center [431, 176] width 248 height 178
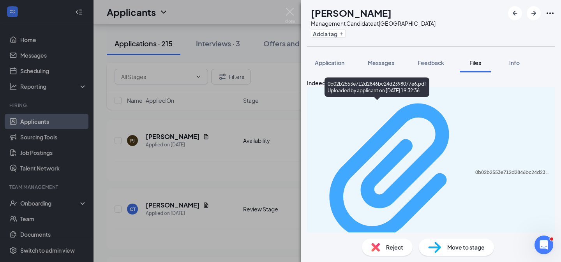
click at [475, 169] on div "0b02b2553e712d2846bc24d2398077e6.pdf" at bounding box center [512, 172] width 75 height 6
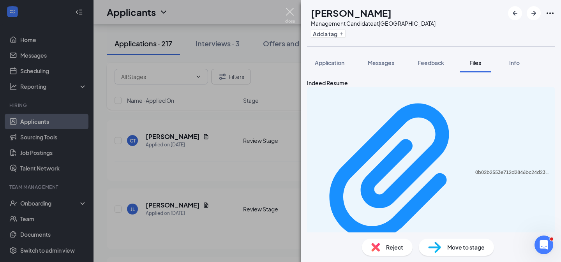
click at [287, 13] on img at bounding box center [290, 15] width 10 height 15
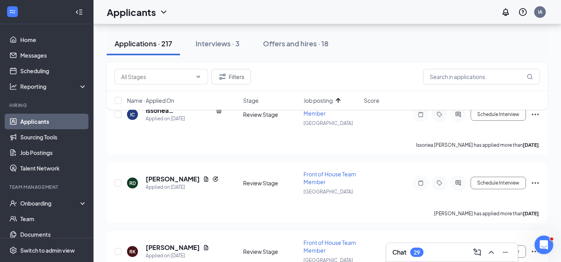
scroll to position [8180, 0]
